Goal: Transaction & Acquisition: Purchase product/service

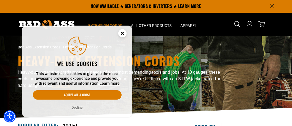
click at [292, 19] on html "Skip to main content Enable accessibility for low vision Open the accessibility…" at bounding box center [146, 62] width 292 height 126
click at [125, 34] on circle "Close this option" at bounding box center [122, 33] width 8 height 8
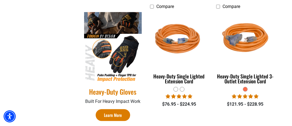
scroll to position [266, 0]
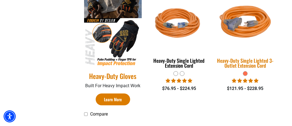
click at [251, 62] on div "Heavy-Duty Single Lighted 3-Outlet Extension Cord" at bounding box center [245, 63] width 58 height 10
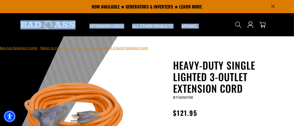
drag, startPoint x: 294, startPoint y: 8, endPoint x: 293, endPoint y: 27, distance: 19.0
click at [293, 27] on section "NOW AVAILABLE ★ GENERATORS & INVERTERS ★ LEARN MORE Home Extension Cords All Ex…" at bounding box center [147, 18] width 294 height 36
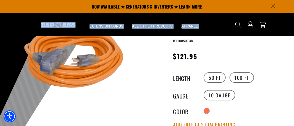
scroll to position [61, 0]
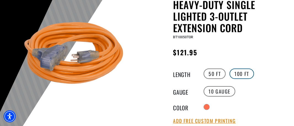
click at [238, 73] on label "100 FT" at bounding box center [242, 74] width 25 height 10
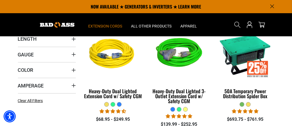
scroll to position [119, 0]
